Goal: Check status

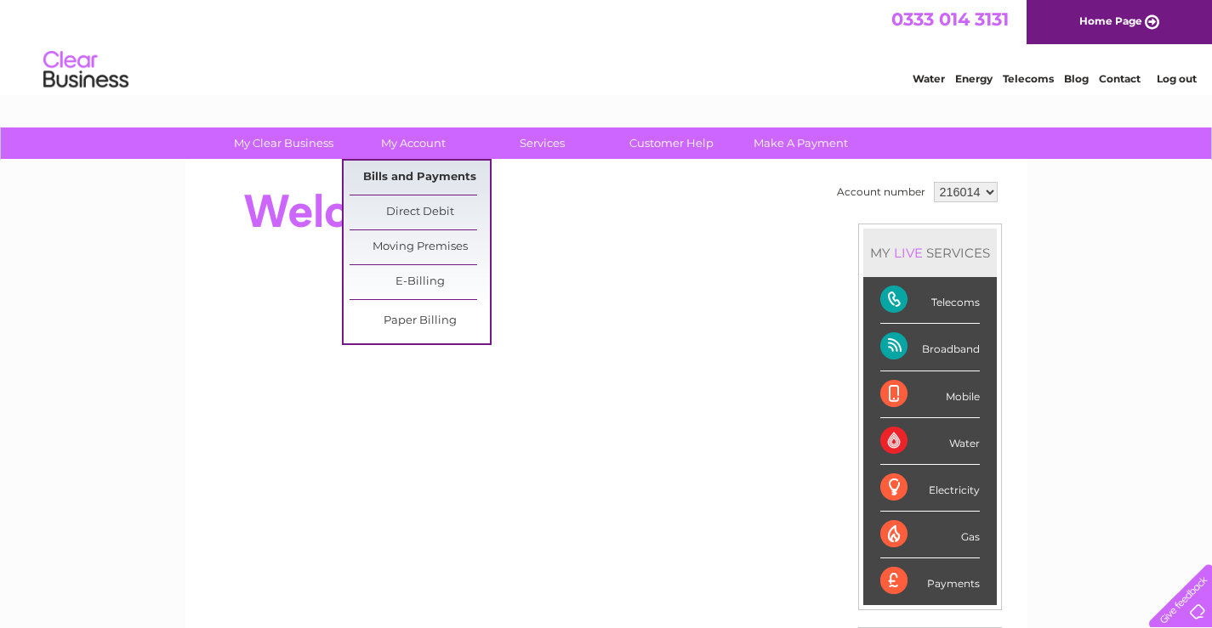
click at [414, 177] on link "Bills and Payments" at bounding box center [419, 178] width 140 height 34
